Goal: Task Accomplishment & Management: Manage account settings

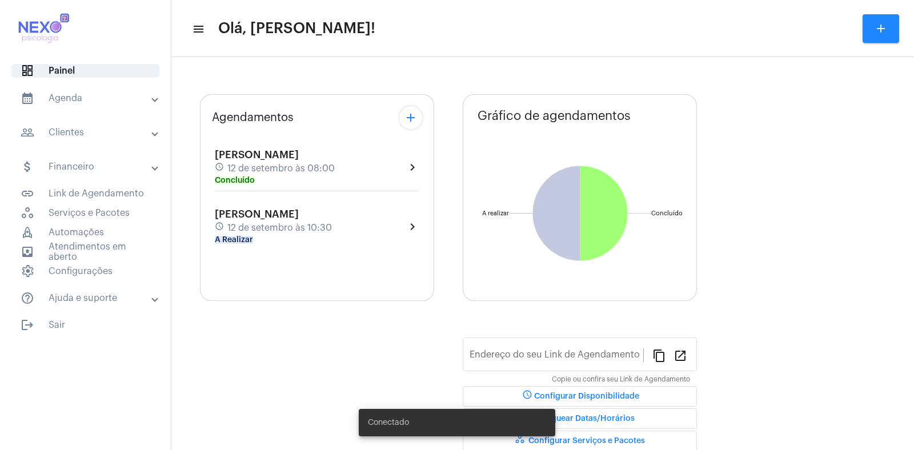
type input "[URL][DOMAIN_NAME][PERSON_NAME]"
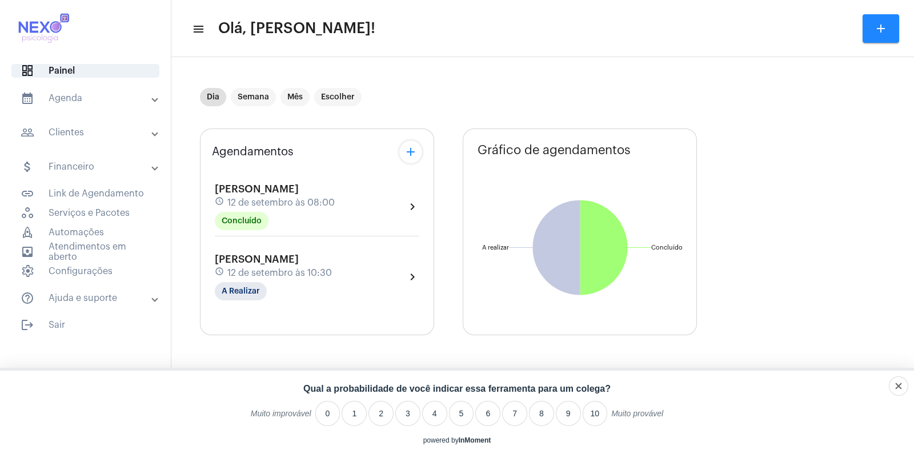
click at [70, 129] on mat-panel-title "people_outline Clientes" at bounding box center [87, 133] width 132 height 14
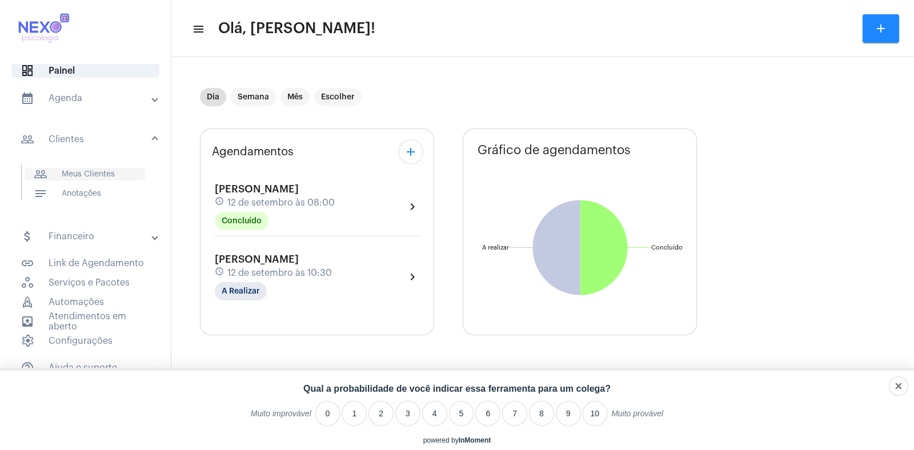
click at [79, 174] on span "people_outline Meus Clientes" at bounding box center [85, 174] width 121 height 13
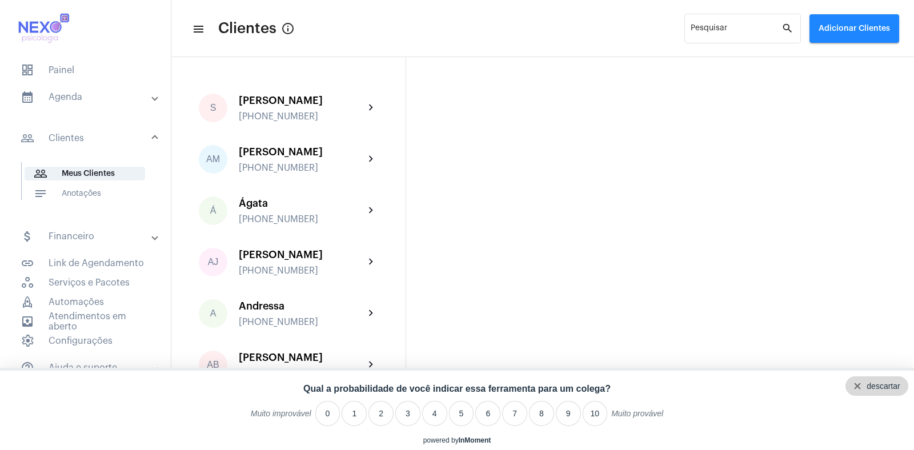
click at [898, 385] on div "descartar" at bounding box center [883, 386] width 33 height 9
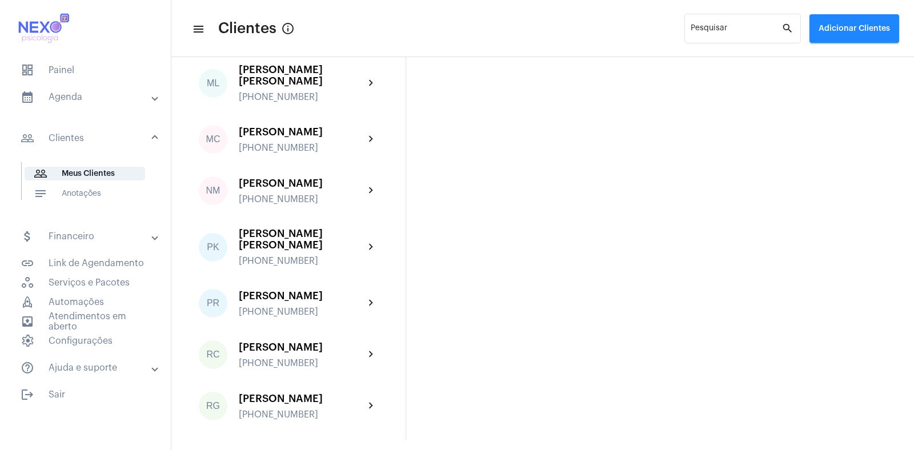
scroll to position [1357, 0]
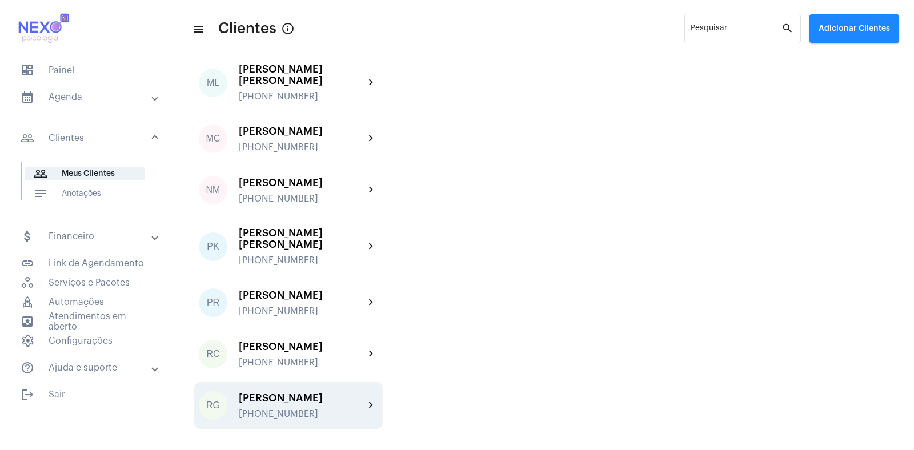
click at [291, 393] on div "[PERSON_NAME]" at bounding box center [302, 398] width 126 height 11
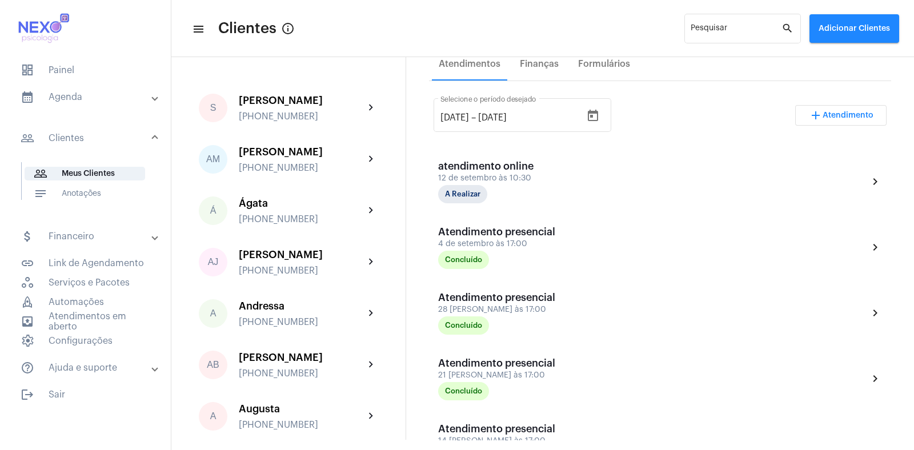
scroll to position [206, 0]
